Goal: Check status: Check status

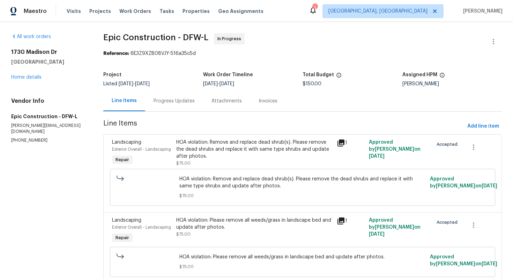
click at [20, 137] on p "[PHONE_NUMBER]" at bounding box center [48, 140] width 75 height 6
copy p "[PHONE_NUMBER]"
click at [168, 101] on div "Progress Updates" at bounding box center [174, 100] width 41 height 7
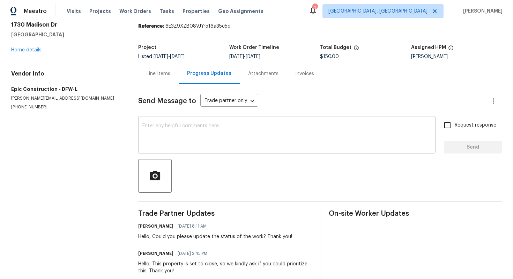
scroll to position [42, 0]
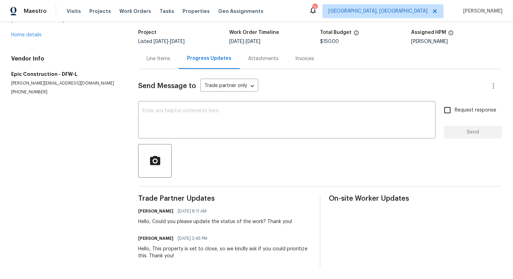
click at [160, 57] on div "Line Items" at bounding box center [159, 58] width 24 height 7
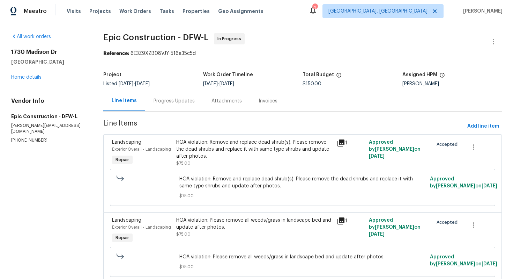
click at [178, 102] on div "Progress Updates" at bounding box center [174, 100] width 41 height 7
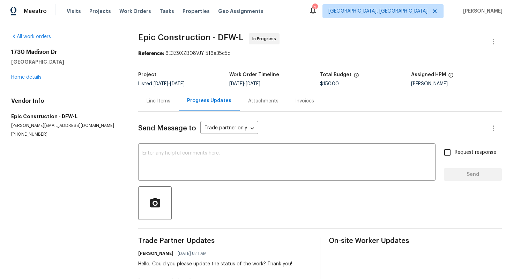
scroll to position [42, 0]
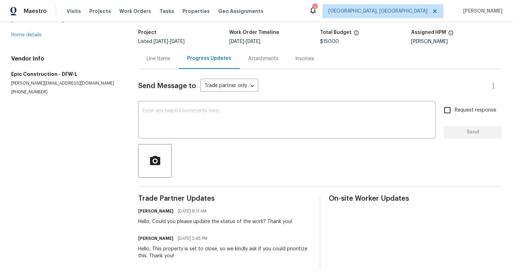
click at [31, 91] on p "[PHONE_NUMBER]" at bounding box center [66, 92] width 110 height 6
click at [31, 91] on p "(214) 208-1878" at bounding box center [66, 92] width 110 height 6
copy p "(214) 208-1878"
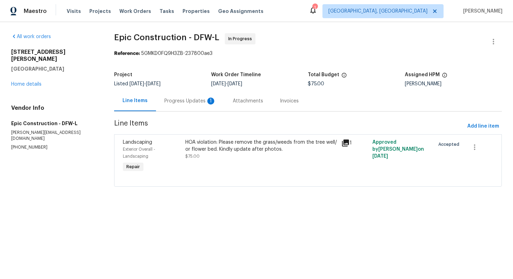
click at [178, 103] on div "Progress Updates 1" at bounding box center [191, 100] width 52 height 7
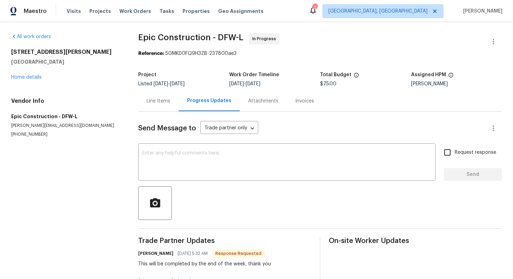
click at [159, 105] on div "Line Items" at bounding box center [158, 100] width 41 height 21
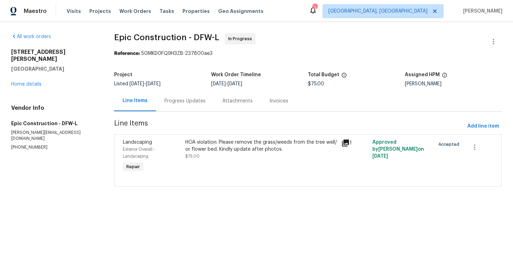
click at [183, 99] on div "Progress Updates" at bounding box center [185, 100] width 41 height 7
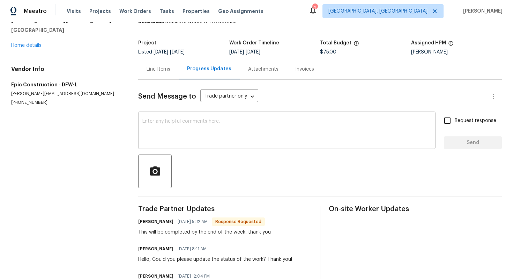
scroll to position [43, 0]
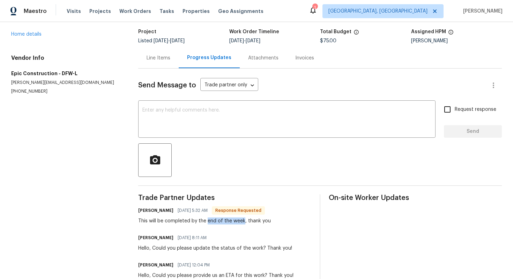
drag, startPoint x: 207, startPoint y: 220, endPoint x: 243, endPoint y: 220, distance: 36.0
click at [243, 220] on div "This will be completed by the end of the week, thank you" at bounding box center [204, 220] width 133 height 7
copy div "end of the week"
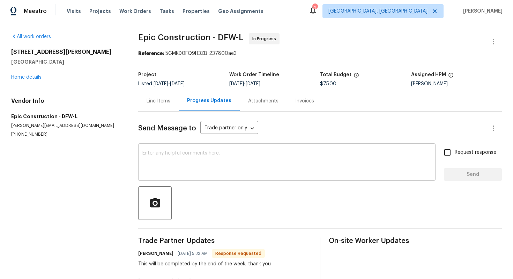
click at [214, 164] on textarea at bounding box center [287, 163] width 289 height 24
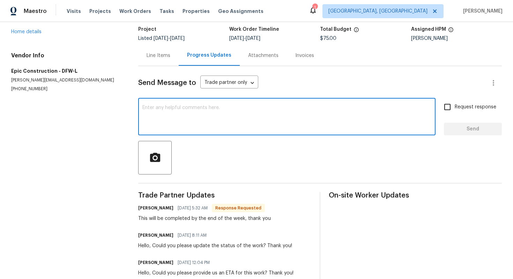
scroll to position [63, 0]
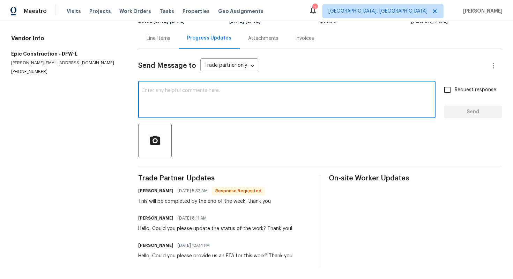
click at [160, 43] on div "Line Items" at bounding box center [158, 38] width 41 height 21
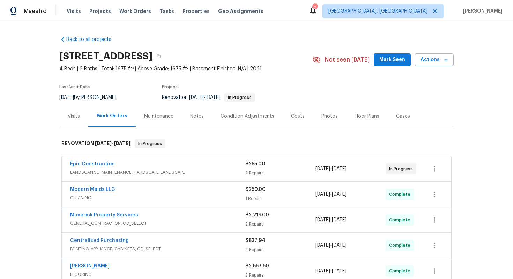
click at [100, 158] on div "Epic Construction LANDSCAPING_MAINTENANCE, HARDSCAPE_LANDSCAPE $255.00 2 Repair…" at bounding box center [257, 168] width 390 height 25
click at [101, 160] on div "Epic Construction LANDSCAPING_MAINTENANCE, HARDSCAPE_LANDSCAPE $255.00 2 Repair…" at bounding box center [257, 168] width 390 height 25
click at [96, 165] on link "Epic Construction" at bounding box center [92, 163] width 45 height 5
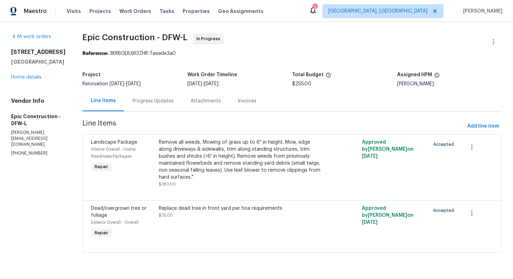
click at [238, 146] on div "Remove all weeds, Mowing of grass up to 6" in height. Mow, edge along driveways…" at bounding box center [241, 160] width 165 height 42
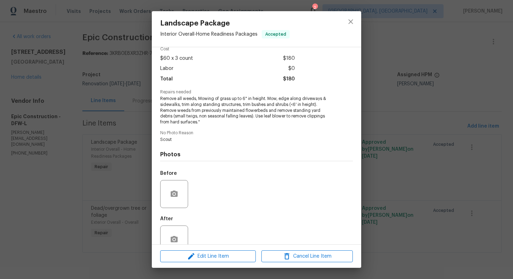
scroll to position [49, 0]
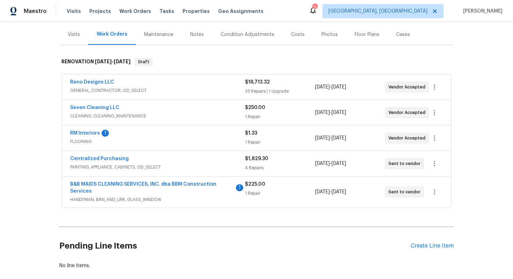
scroll to position [99, 0]
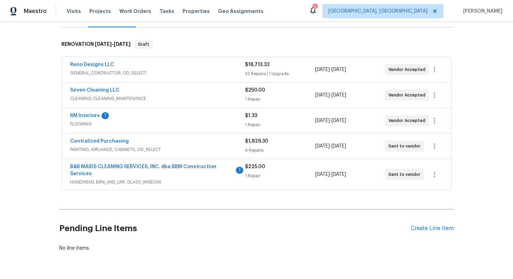
click at [183, 176] on span "B&B MAIDS CLEANING SERVICES, INC. dba BBM Construction Services" at bounding box center [152, 170] width 164 height 14
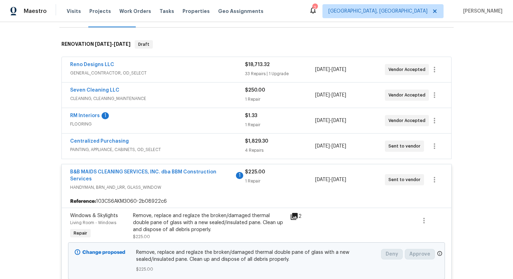
click at [162, 138] on div "Centralized Purchasing" at bounding box center [157, 142] width 175 height 8
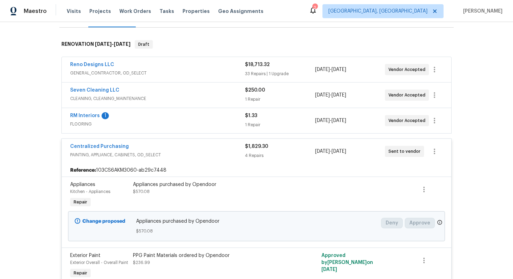
click at [150, 113] on div "RM Interiors 1" at bounding box center [157, 116] width 175 height 8
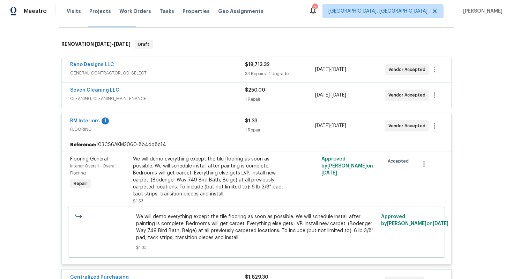
click at [147, 90] on div "Seven Cleaning LLC" at bounding box center [157, 91] width 175 height 8
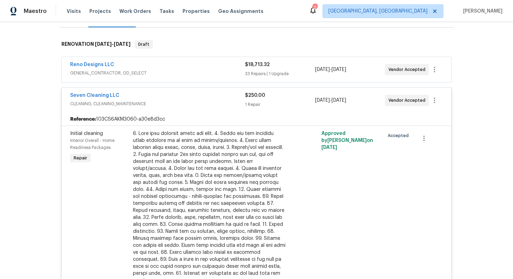
click at [139, 66] on div "Reno Designs LLC" at bounding box center [157, 65] width 175 height 8
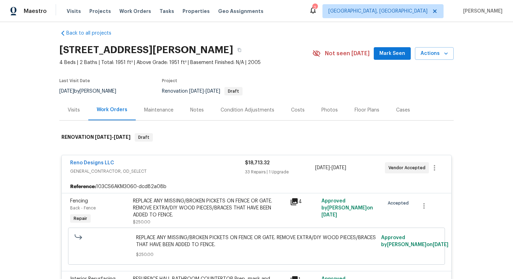
scroll to position [0, 0]
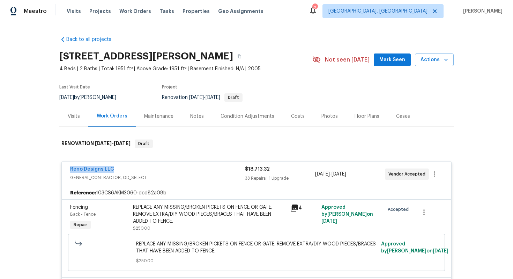
drag, startPoint x: 120, startPoint y: 167, endPoint x: 62, endPoint y: 167, distance: 57.6
click at [62, 167] on div "Reno Designs LLC GENERAL_CONTRACTOR, OD_SELECT $18,713.32 33 Repairs | 1 Upgrad…" at bounding box center [257, 173] width 390 height 25
copy link "Reno Designs LLC"
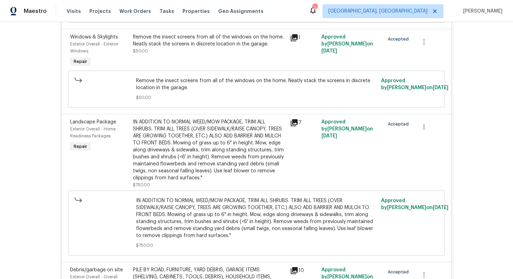
scroll to position [977, 0]
